Goal: Use online tool/utility: Utilize a website feature to perform a specific function

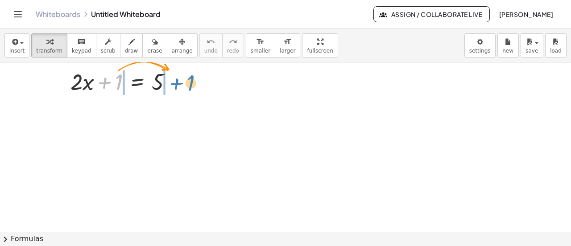
scroll to position [21, 0]
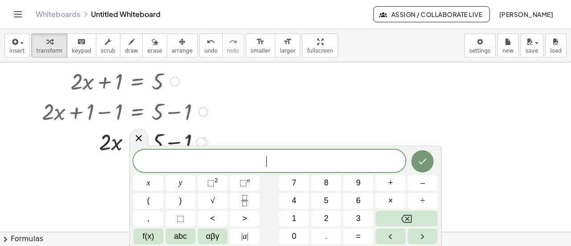
click at [393, 218] on button "Backspace" at bounding box center [407, 219] width 62 height 16
click at [140, 138] on icon at bounding box center [139, 138] width 6 height 6
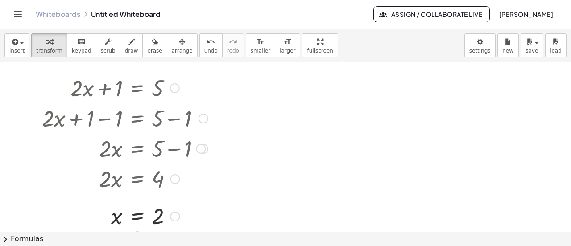
scroll to position [13, 0]
click at [16, 44] on icon "button" at bounding box center [14, 42] width 8 height 11
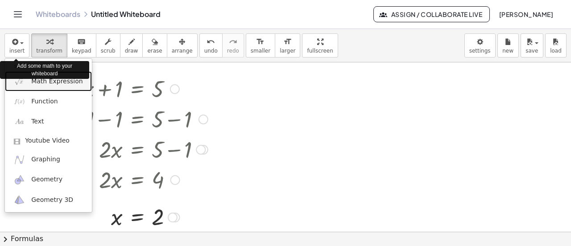
click at [41, 81] on span "Math Expression" at bounding box center [56, 81] width 51 height 9
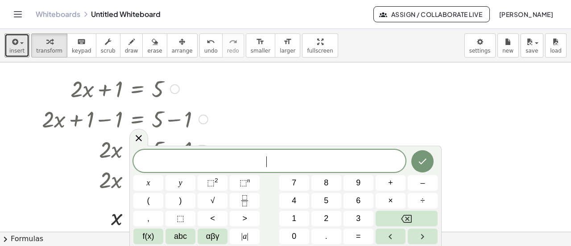
click at [24, 43] on button "insert" at bounding box center [16, 45] width 25 height 24
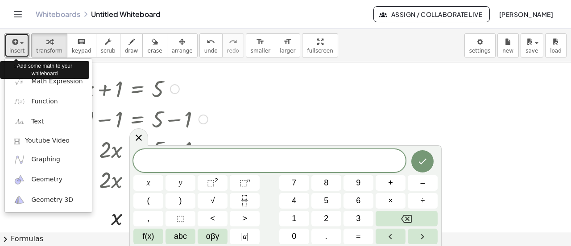
click at [327, 201] on span "5" at bounding box center [326, 201] width 4 height 12
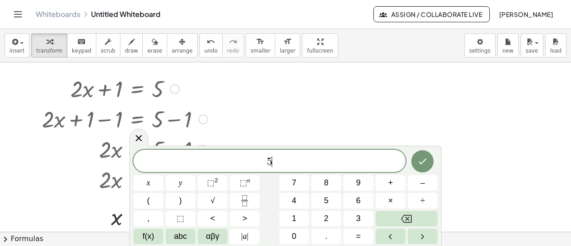
click at [151, 181] on button "x" at bounding box center [148, 183] width 30 height 16
click at [389, 181] on span "+" at bounding box center [390, 183] width 5 height 12
click at [327, 199] on span "5" at bounding box center [326, 201] width 4 height 12
click at [357, 237] on span "=" at bounding box center [358, 237] width 5 height 12
click at [329, 215] on button "2" at bounding box center [326, 219] width 30 height 16
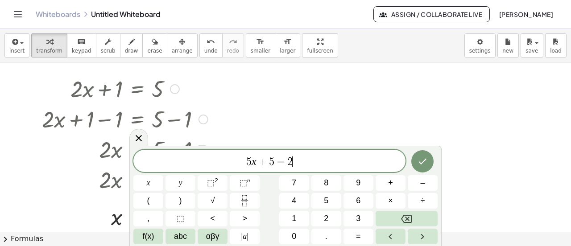
click at [329, 198] on button "5" at bounding box center [326, 201] width 30 height 16
click at [422, 161] on icon "Done" at bounding box center [422, 161] width 11 height 11
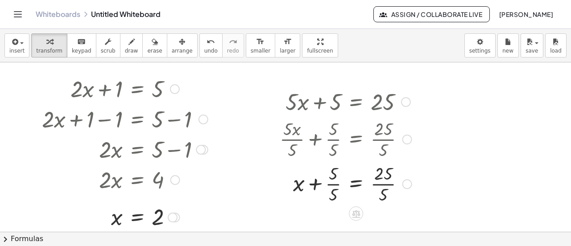
click at [335, 153] on div at bounding box center [345, 138] width 141 height 45
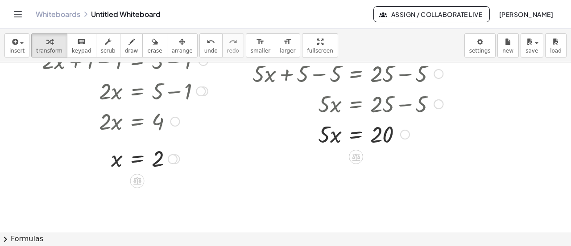
scroll to position [71, 0]
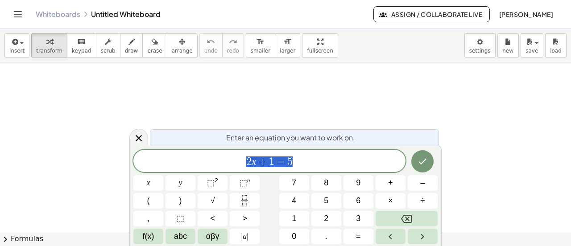
click at [298, 200] on button "4" at bounding box center [294, 201] width 30 height 16
click at [145, 184] on button "x" at bounding box center [148, 183] width 30 height 16
click at [422, 183] on span "–" at bounding box center [422, 183] width 4 height 12
click at [360, 215] on span "3" at bounding box center [358, 219] width 4 height 12
click at [359, 235] on span "=" at bounding box center [358, 237] width 5 height 12
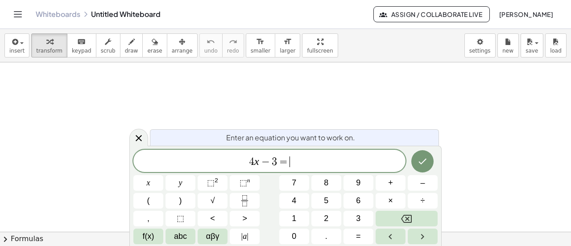
click at [359, 181] on span "9" at bounding box center [358, 183] width 4 height 12
click at [422, 159] on icon "Done" at bounding box center [422, 161] width 11 height 11
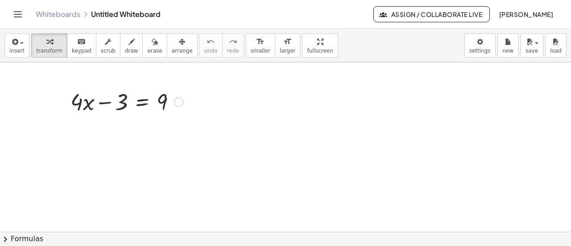
click at [17, 16] on icon "Toggle navigation" at bounding box center [17, 14] width 11 height 11
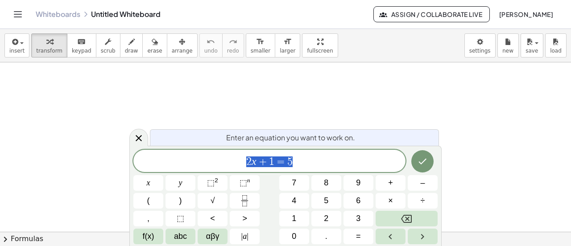
click at [405, 220] on icon "Backspace" at bounding box center [406, 219] width 11 height 11
click at [149, 183] on span "x" at bounding box center [149, 183] width 4 height 12
click at [389, 185] on span "+" at bounding box center [390, 183] width 5 height 12
click at [324, 216] on span "2" at bounding box center [326, 219] width 4 height 12
click at [361, 238] on button "=" at bounding box center [359, 237] width 30 height 16
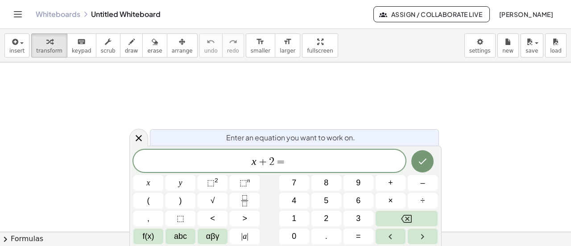
click at [330, 199] on button "5" at bounding box center [326, 201] width 30 height 16
click at [421, 164] on icon "Done" at bounding box center [423, 162] width 8 height 6
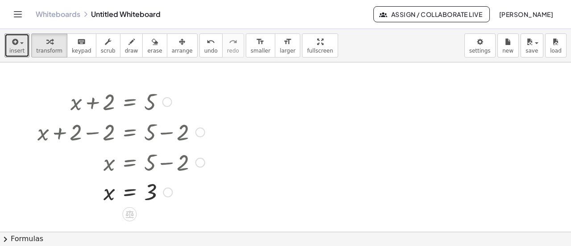
click at [23, 42] on button "insert" at bounding box center [16, 45] width 25 height 24
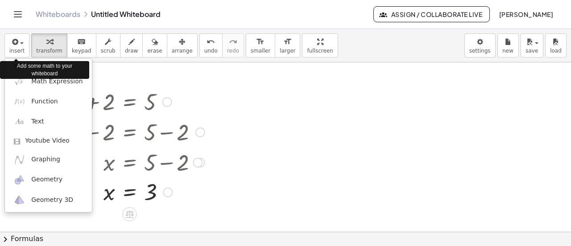
click at [37, 81] on div "Add some math to your whiteboard" at bounding box center [44, 70] width 89 height 22
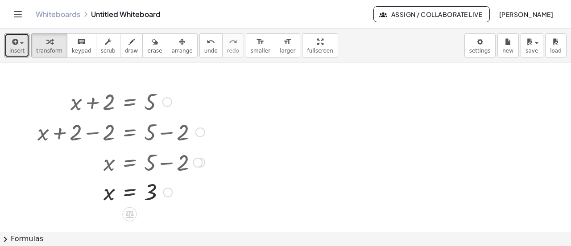
click at [20, 43] on span "button" at bounding box center [22, 43] width 4 height 2
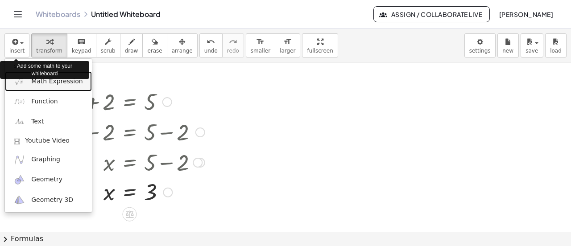
click at [45, 82] on span "Math Expression" at bounding box center [56, 81] width 51 height 9
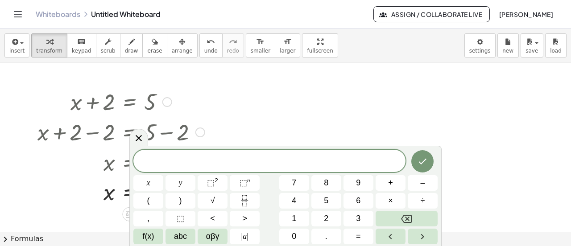
click at [356, 219] on span "3" at bounding box center [358, 219] width 4 height 12
click at [300, 196] on button "4" at bounding box center [294, 201] width 30 height 16
click at [406, 220] on icon "Backspace" at bounding box center [406, 219] width 11 height 8
click at [153, 184] on button "x" at bounding box center [148, 183] width 30 height 16
click at [417, 183] on button "–" at bounding box center [423, 183] width 30 height 16
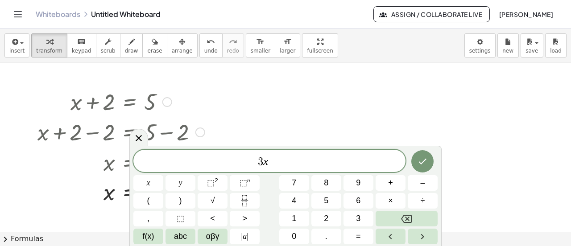
click at [298, 199] on button "4" at bounding box center [294, 201] width 30 height 16
click at [357, 236] on span "=" at bounding box center [358, 237] width 5 height 12
click at [328, 199] on span "5" at bounding box center [326, 201] width 4 height 12
click at [422, 159] on icon "Done" at bounding box center [422, 161] width 11 height 11
